Goal: Information Seeking & Learning: Understand process/instructions

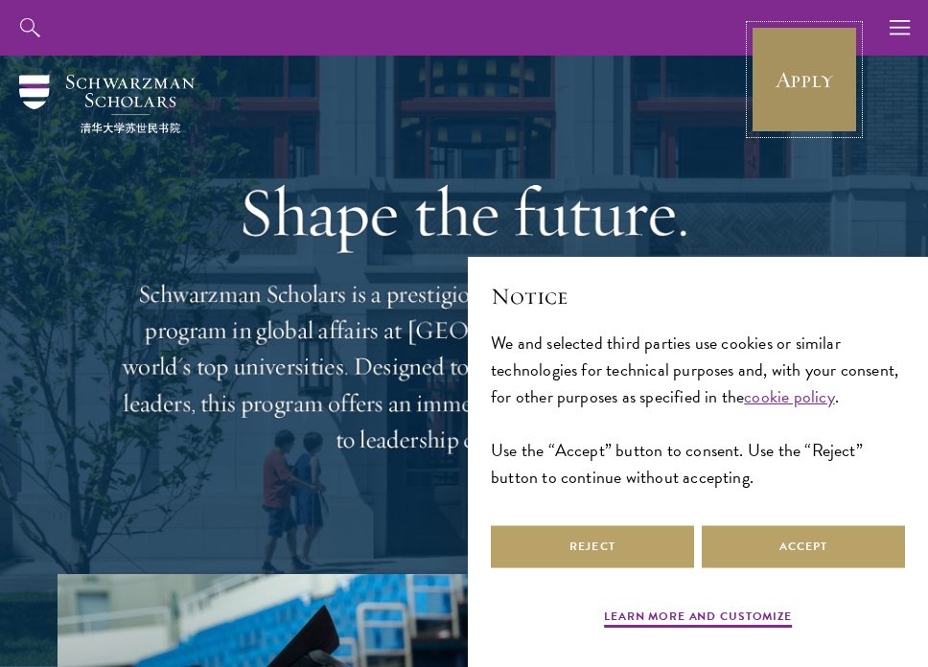
click at [785, 97] on link "Apply" at bounding box center [804, 79] width 107 height 107
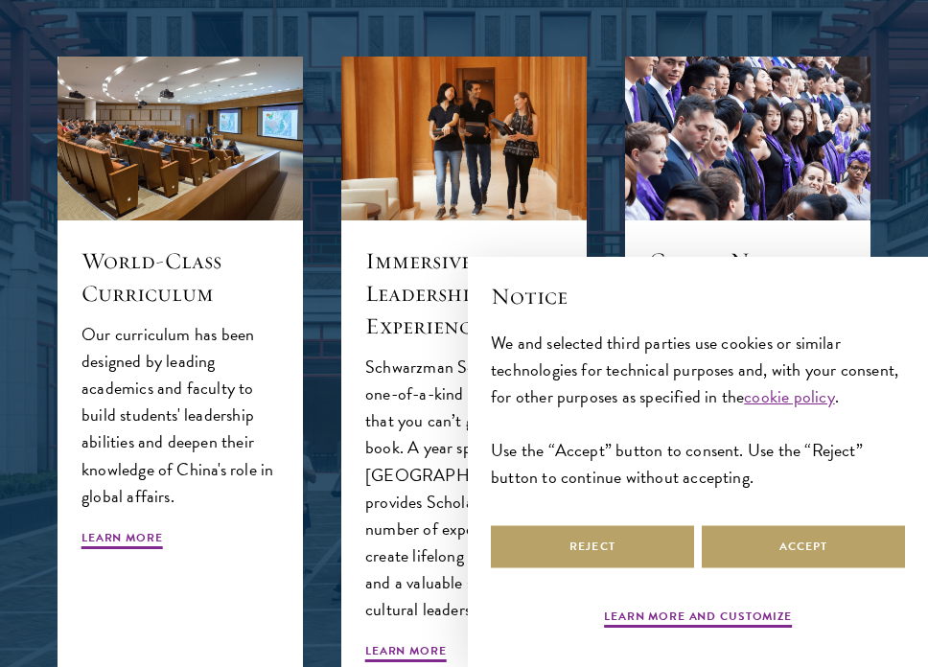
scroll to position [1718, 0]
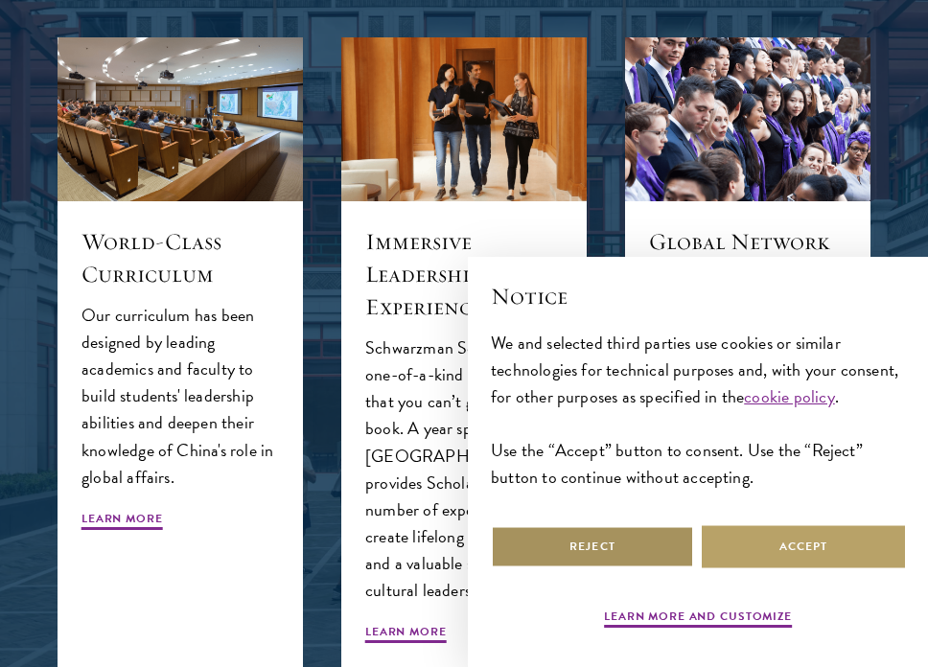
click at [613, 554] on button "Reject" at bounding box center [592, 546] width 203 height 43
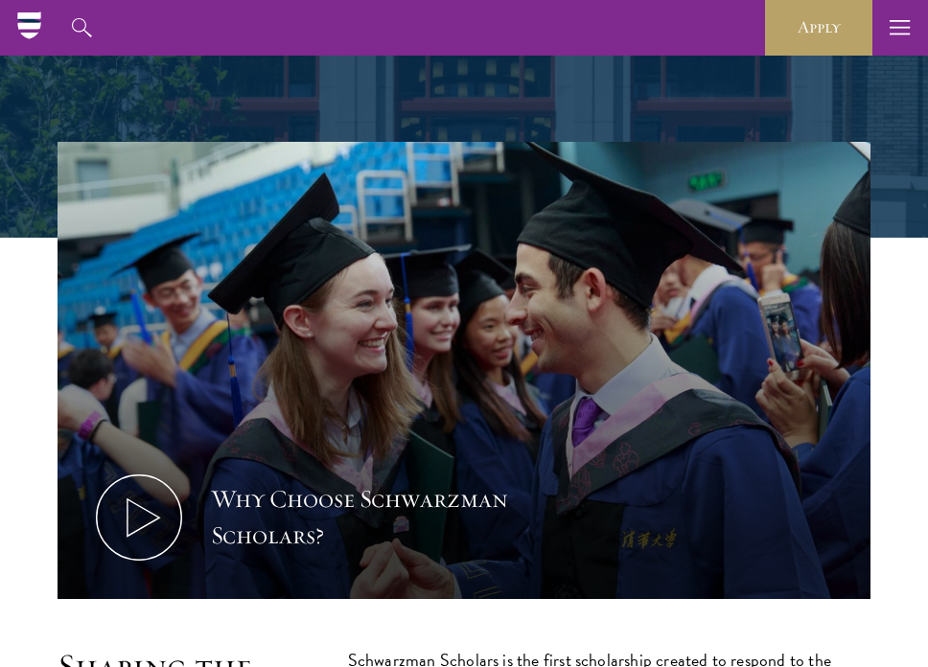
scroll to position [0, 0]
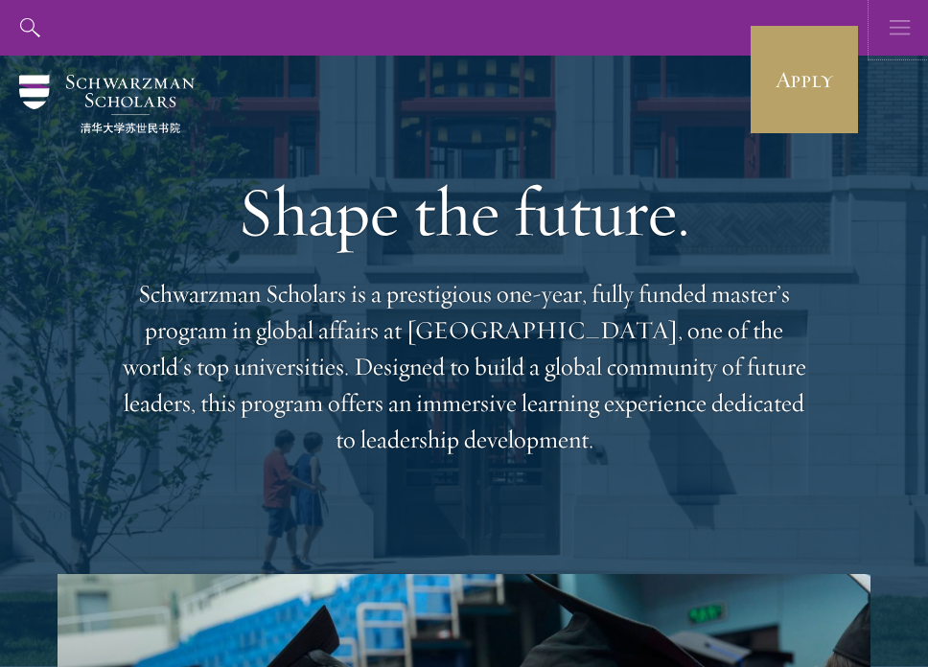
click at [891, 19] on icon "button" at bounding box center [900, 28] width 21 height 56
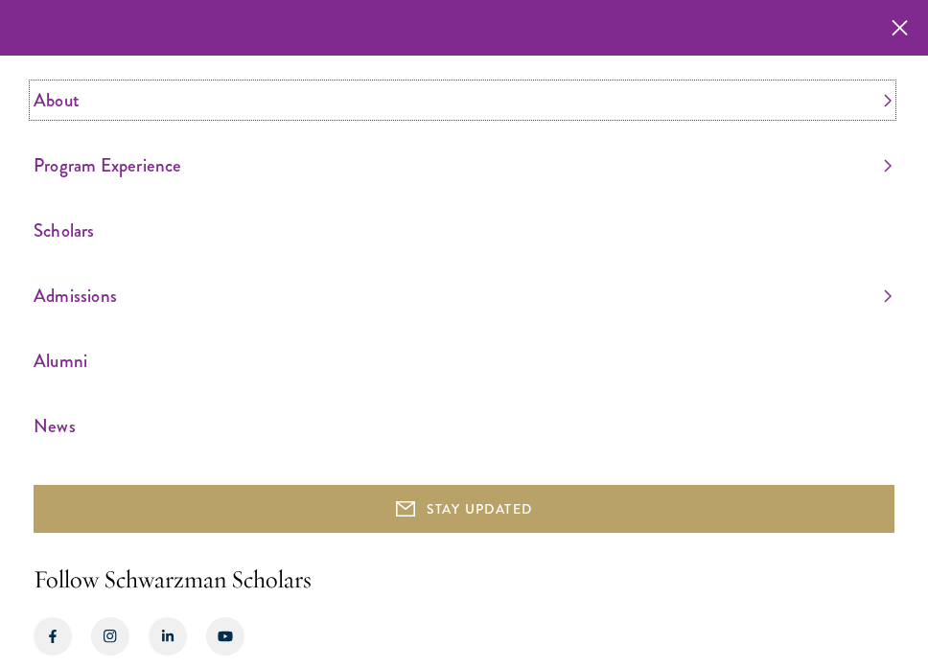
click at [77, 102] on link "About" at bounding box center [463, 100] width 858 height 32
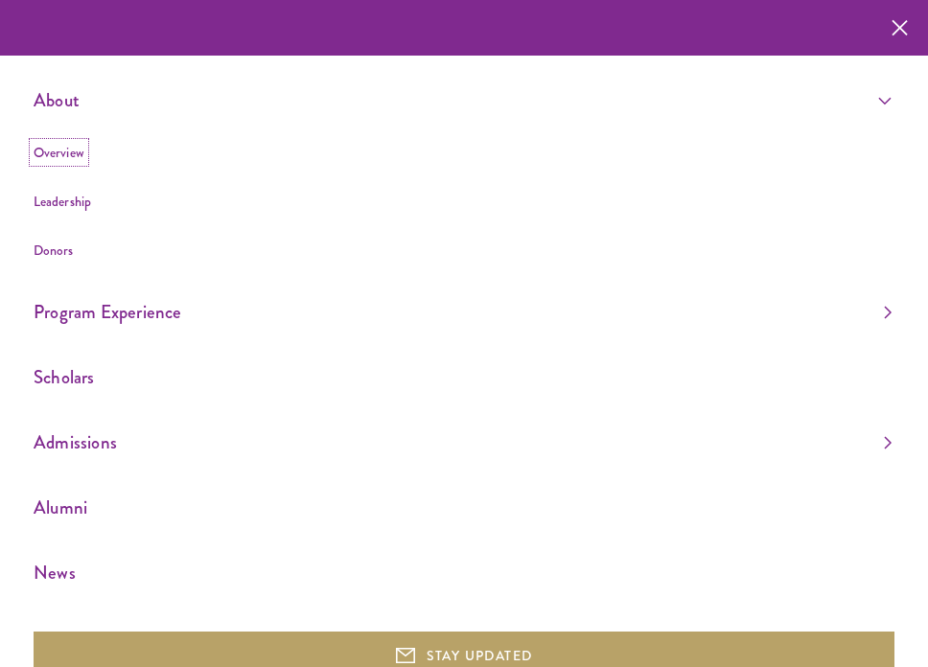
click at [60, 156] on link "Overview" at bounding box center [59, 152] width 51 height 19
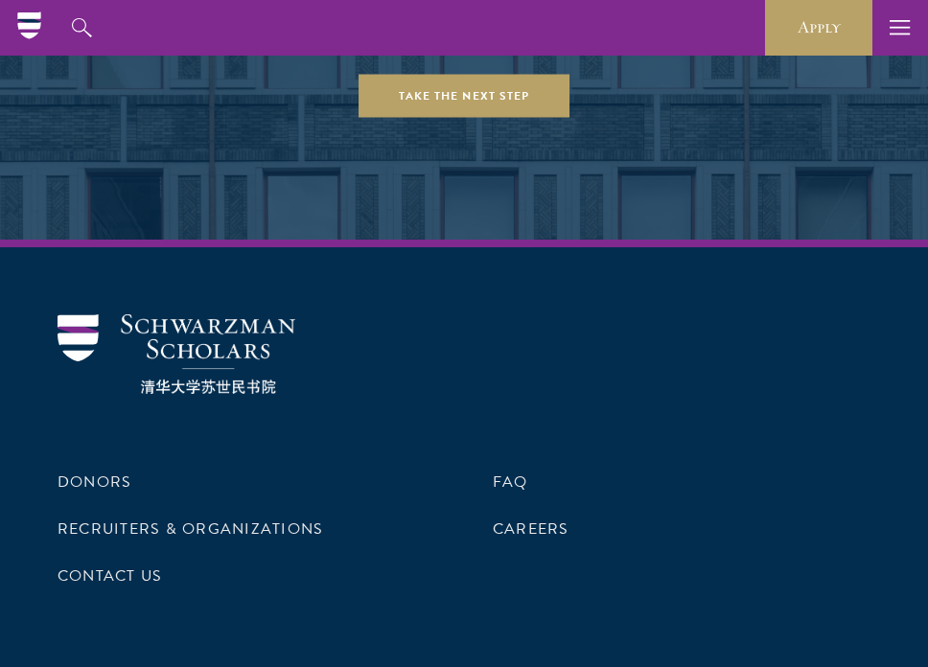
scroll to position [7876, 0]
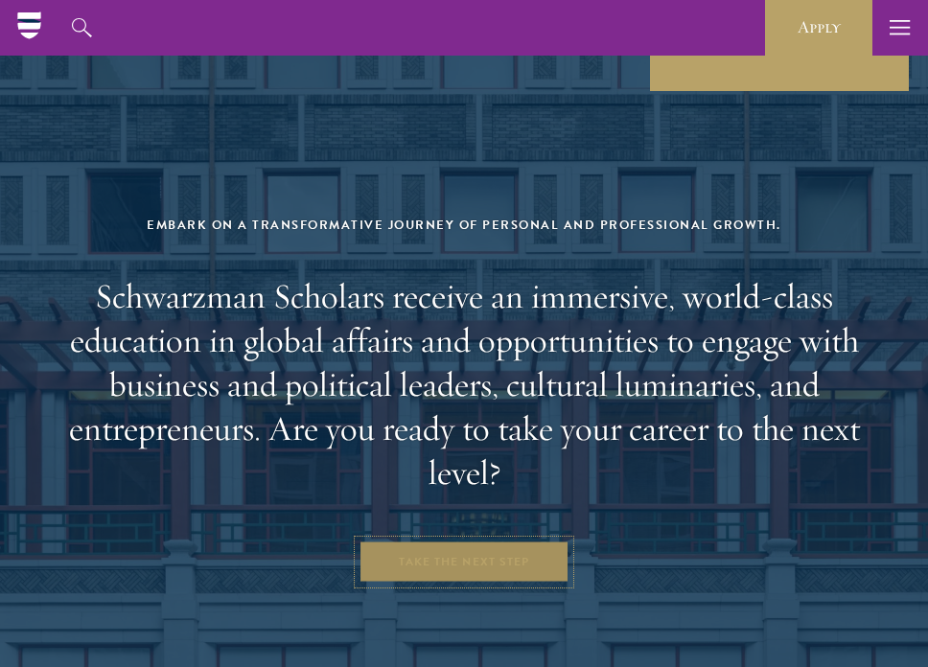
click at [458, 541] on link "Take the Next Step" at bounding box center [464, 562] width 211 height 43
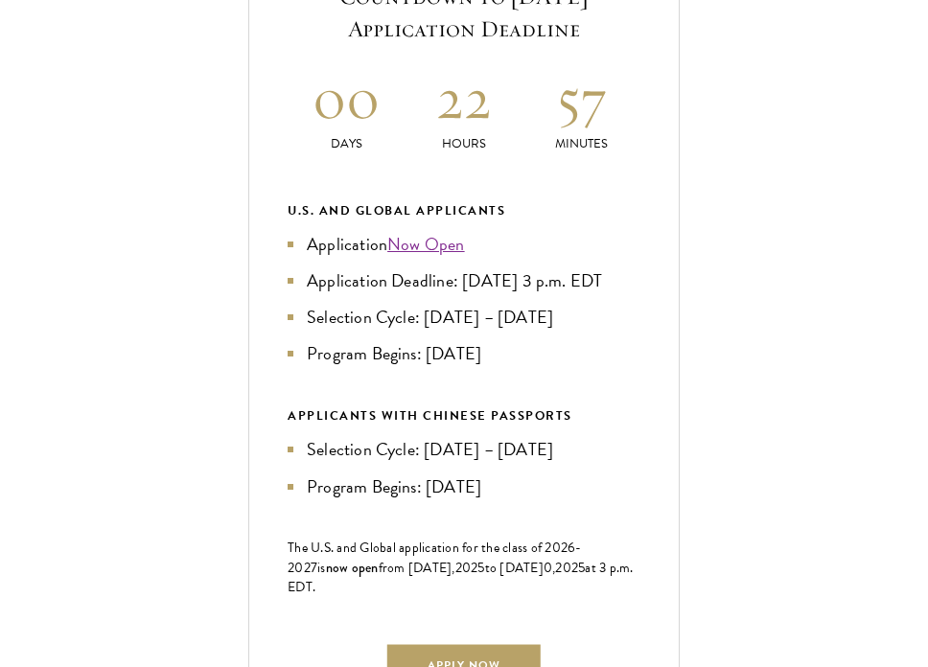
scroll to position [884, 0]
